Goal: Check status: Check status

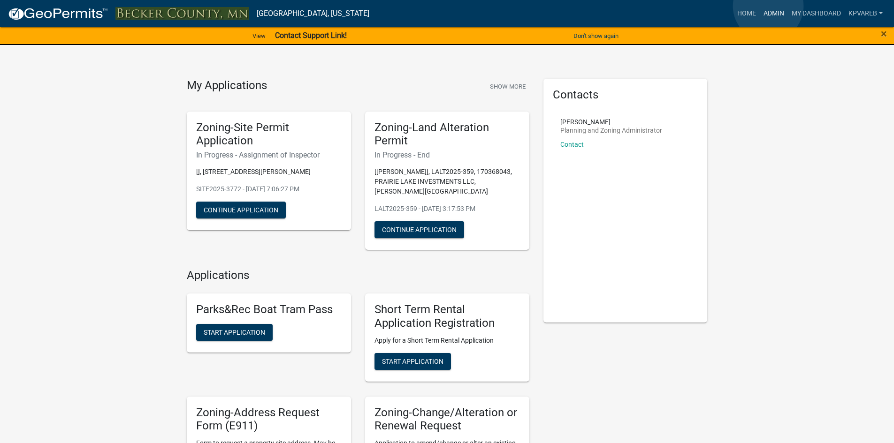
click at [768, 6] on link "Admin" at bounding box center [773, 14] width 28 height 18
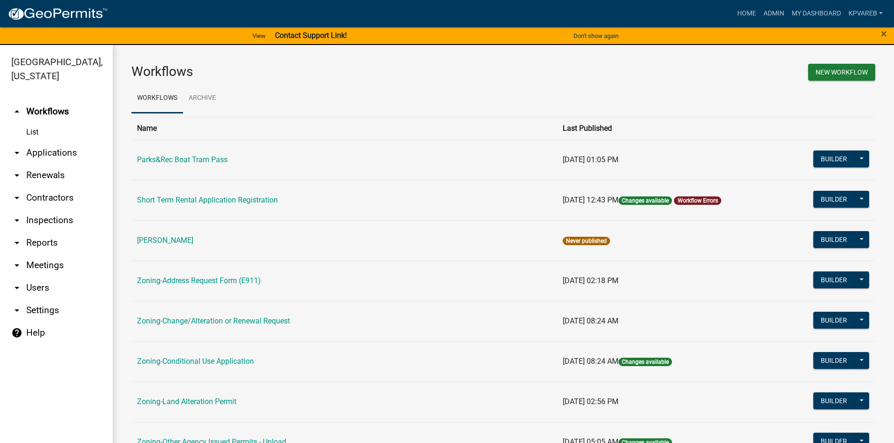
scroll to position [276, 0]
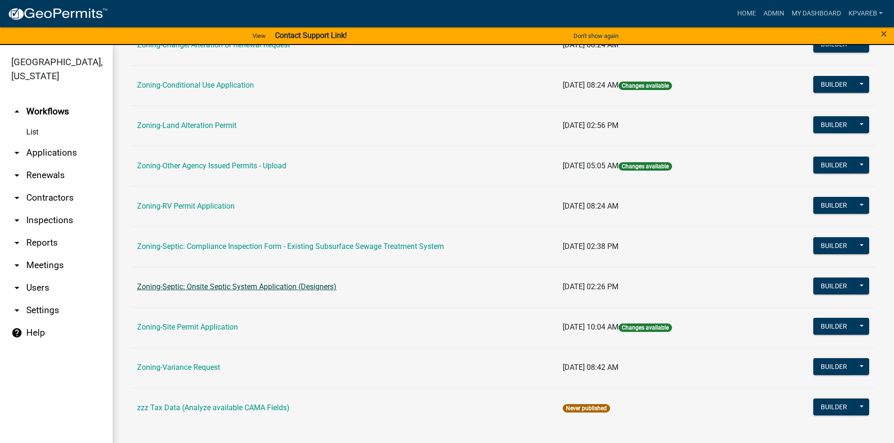
click at [239, 285] on link "Zoning-Septic: Onsite Septic System Application (Designers)" at bounding box center [236, 286] width 199 height 9
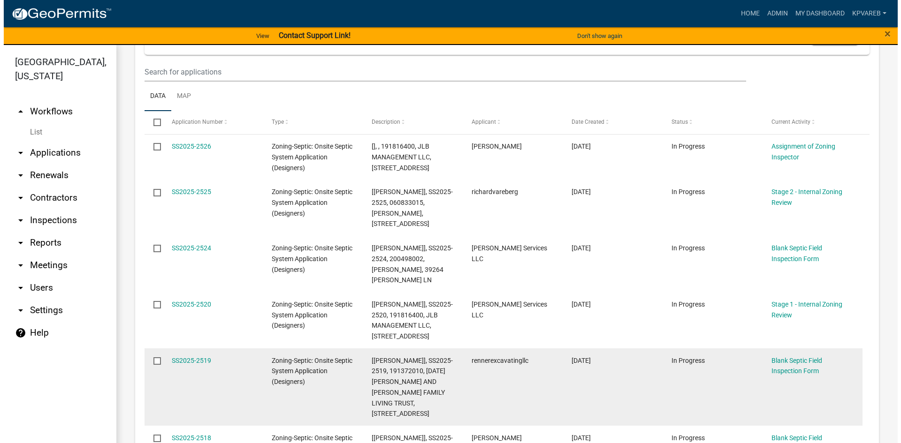
scroll to position [281, 0]
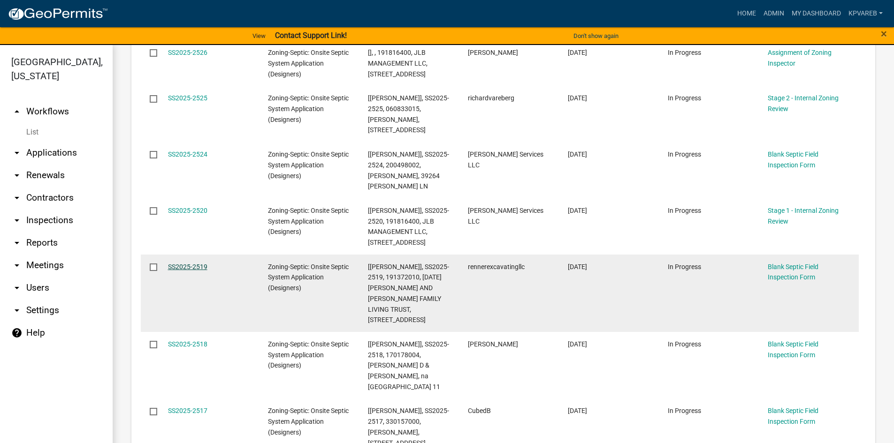
click at [190, 263] on link "SS2025-2519" at bounding box center [187, 267] width 39 height 8
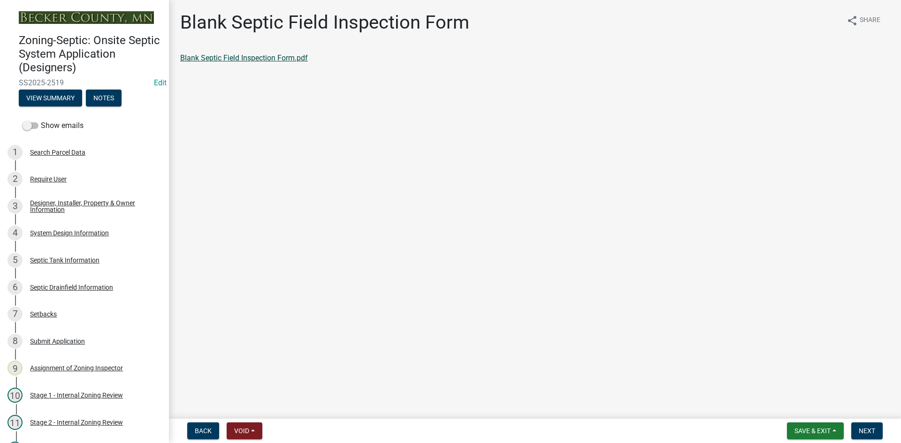
click at [283, 61] on link "Blank Septic Field Inspection Form.pdf" at bounding box center [244, 57] width 128 height 9
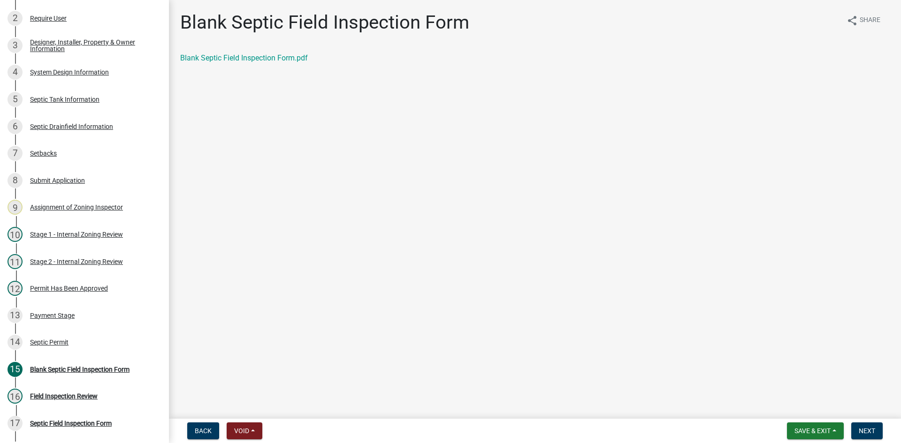
scroll to position [214, 0]
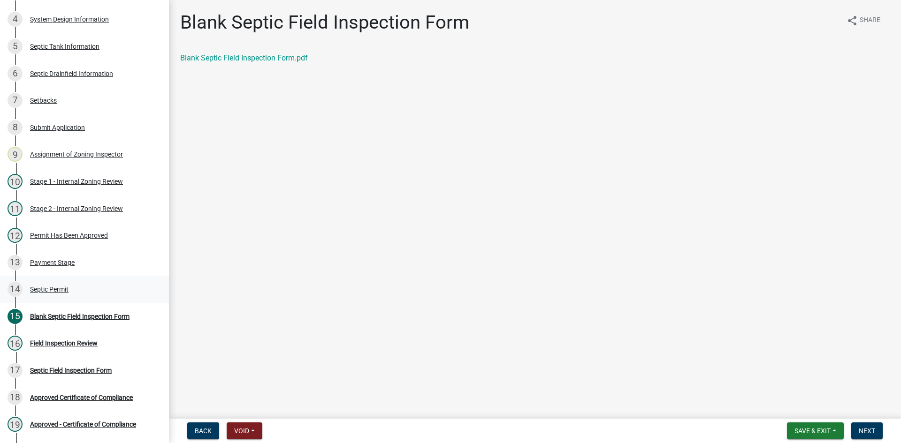
click at [57, 288] on div "Septic Permit" at bounding box center [49, 289] width 38 height 7
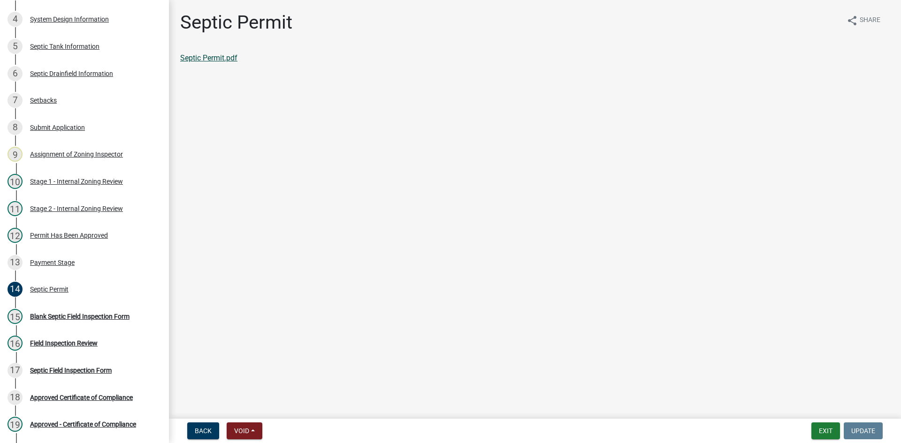
click at [221, 57] on link "Septic Permit.pdf" at bounding box center [208, 57] width 57 height 9
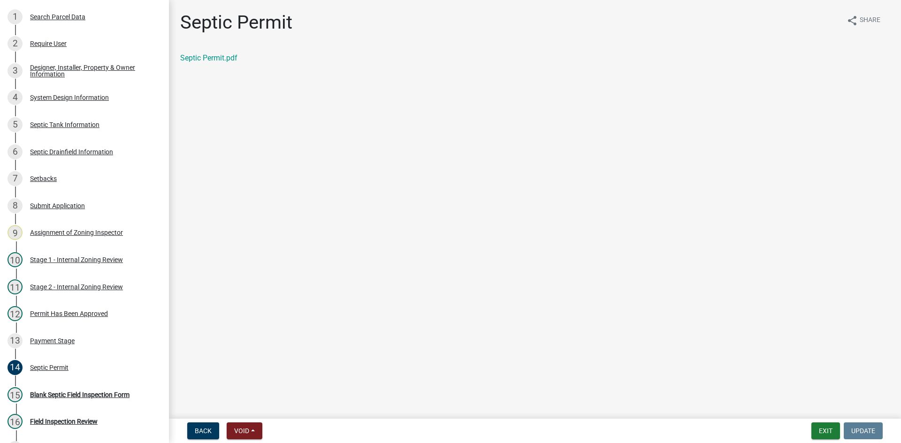
scroll to position [126, 0]
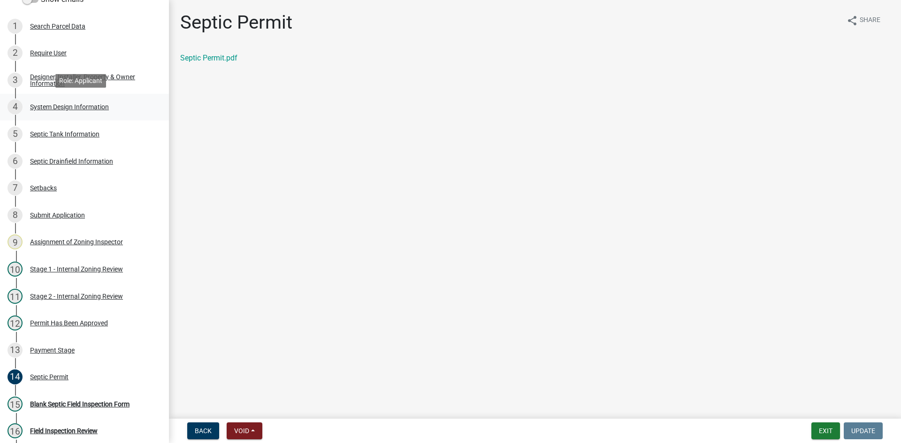
click at [103, 107] on div "System Design Information" at bounding box center [69, 107] width 79 height 7
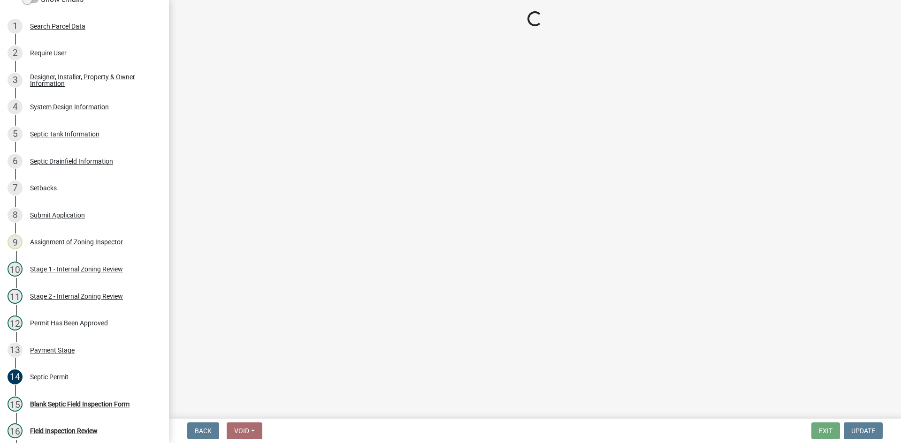
select select "8ba21533-2acf-4cc6-95e5-280e4aabd5a3"
select select "841e6e1b-3a1e-4ec6-be41-af079aae60a3"
select select "011fbff4-a41d-4a75-9bd8-71c7e6c69e0d"
select select "85fdfef2-2683-4311-b5d5-5505f6411127"
select select "ba735beb-519e-40f0-ae20-62d65fc4c46b"
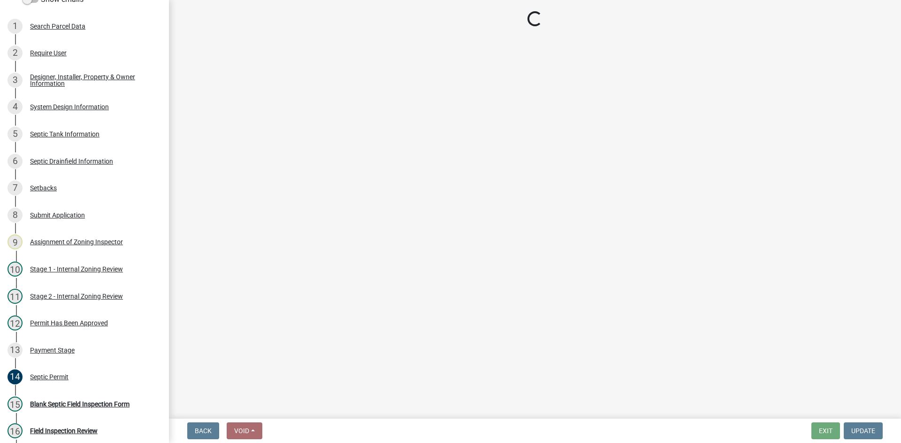
select select "ef698bf5-6172-44c1-9ffb-522c07469aed"
select select "384fc250-a67e-4e5e-a6e0-19116deb63e7"
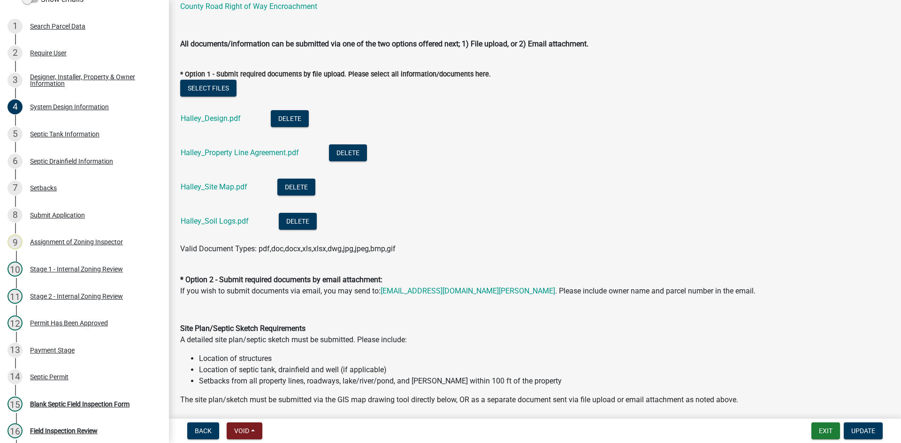
scroll to position [422, 0]
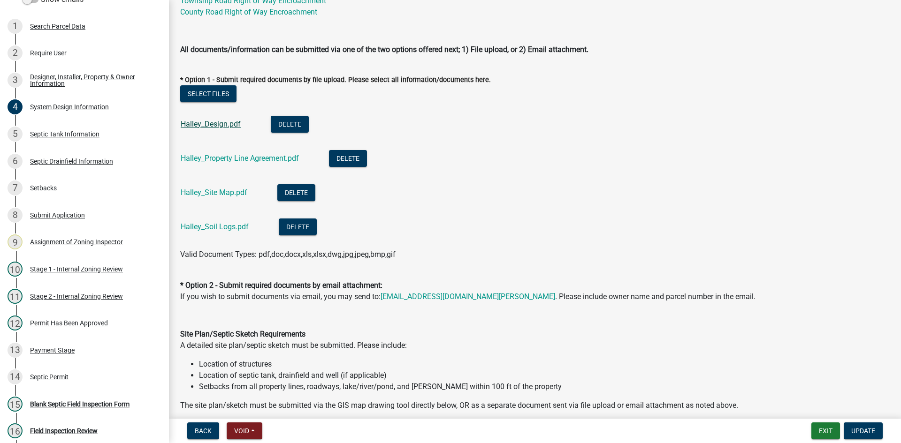
click at [219, 127] on link "Halley_Design.pdf" at bounding box center [211, 124] width 60 height 9
click at [229, 158] on link "Halley_Property Line Agreement.pdf" at bounding box center [240, 158] width 118 height 9
click at [219, 190] on link "Halley_Site Map.pdf" at bounding box center [214, 192] width 67 height 9
click at [219, 224] on link "Halley_Soil Logs.pdf" at bounding box center [215, 226] width 68 height 9
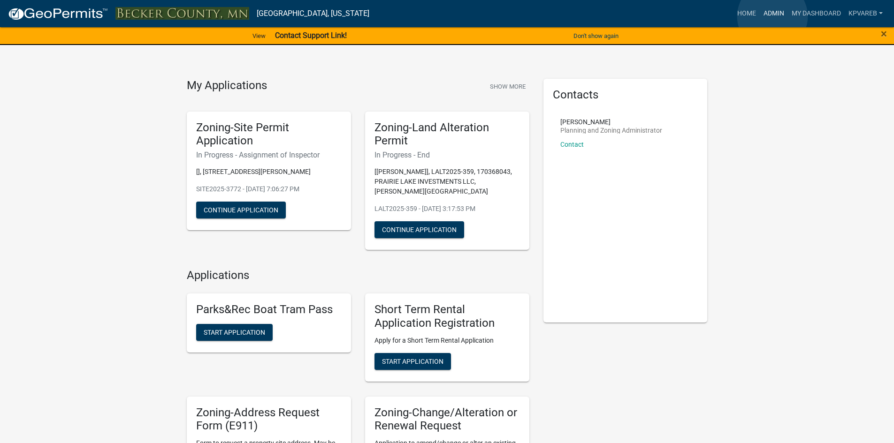
click at [772, 16] on link "Admin" at bounding box center [773, 14] width 28 height 18
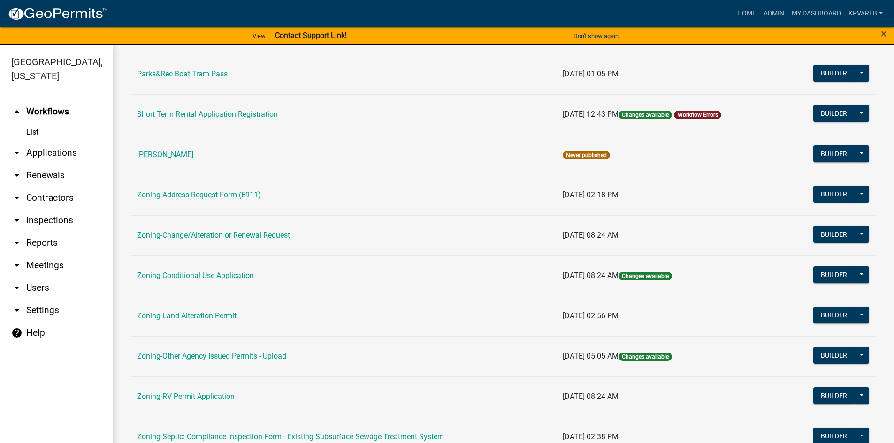
scroll to position [276, 0]
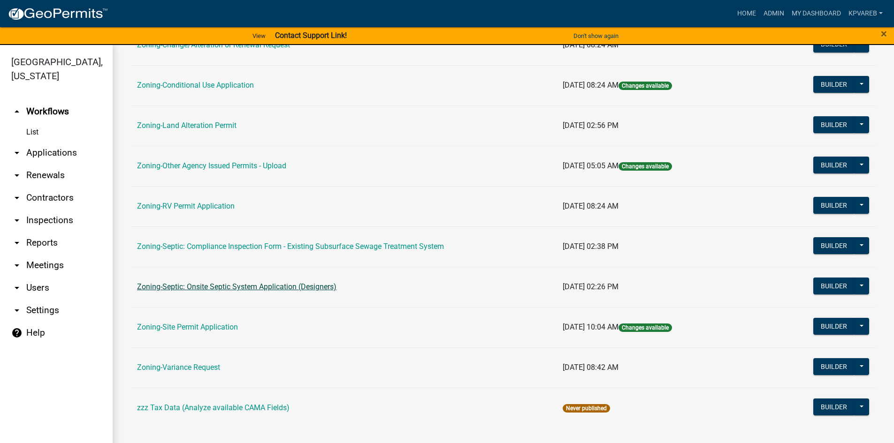
click at [297, 285] on link "Zoning-Septic: Onsite Septic System Application (Designers)" at bounding box center [236, 286] width 199 height 9
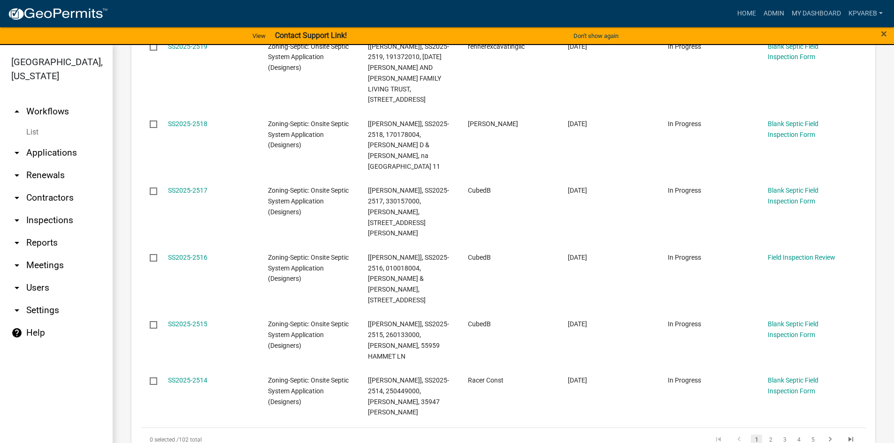
scroll to position [422, 0]
